Goal: Navigation & Orientation: Find specific page/section

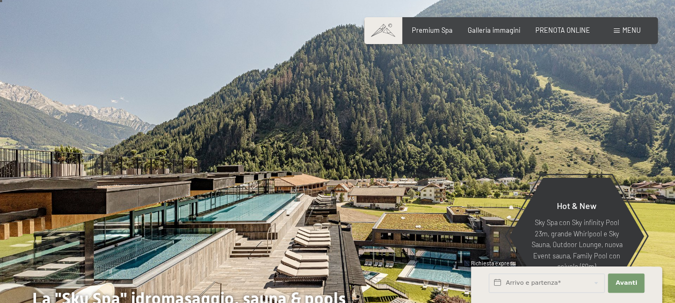
scroll to position [54, 0]
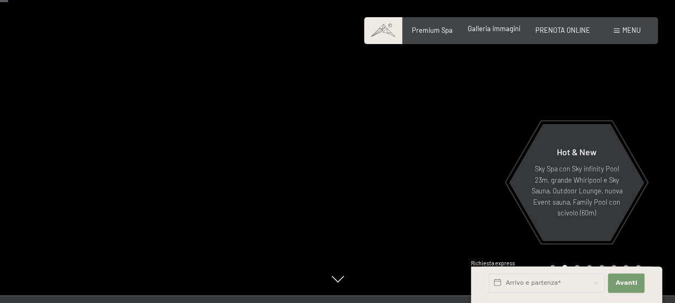
click at [504, 33] on div "Galleria immagini" at bounding box center [494, 29] width 53 height 10
click at [491, 31] on span "Galleria immagini" at bounding box center [494, 28] width 53 height 9
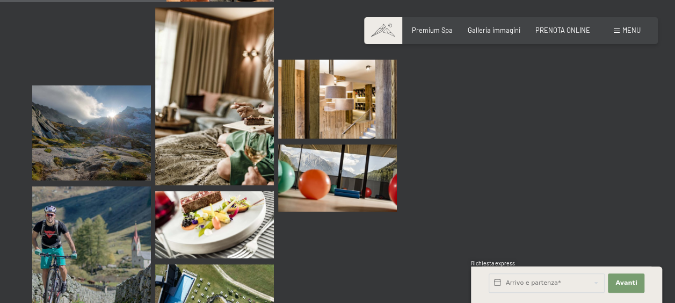
scroll to position [2416, 0]
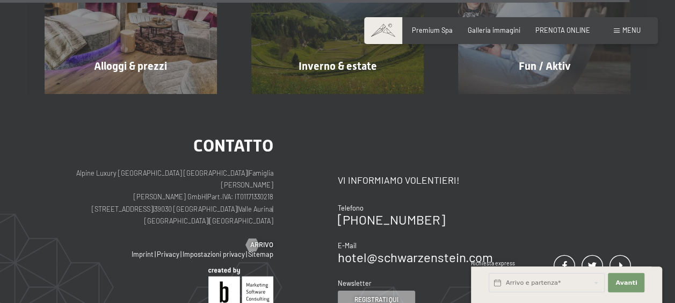
scroll to position [3973, 0]
